Goal: Task Accomplishment & Management: Manage account settings

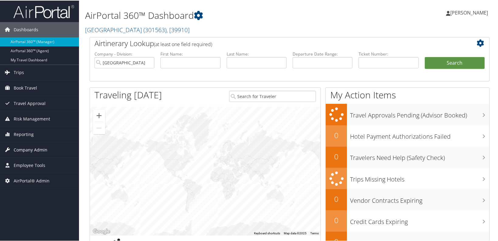
click at [30, 149] on span "Company Admin" at bounding box center [31, 149] width 34 height 15
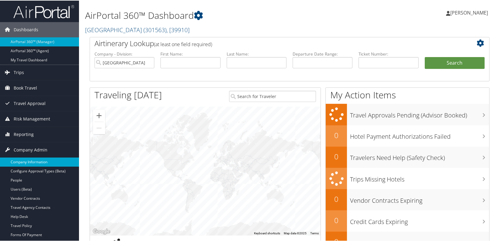
click at [30, 163] on link "Company Information" at bounding box center [39, 161] width 79 height 9
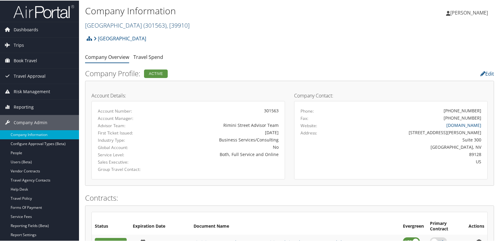
click at [119, 24] on link "[GEOGRAPHIC_DATA] ( 301563 ) , [ 39910 ]" at bounding box center [137, 25] width 105 height 8
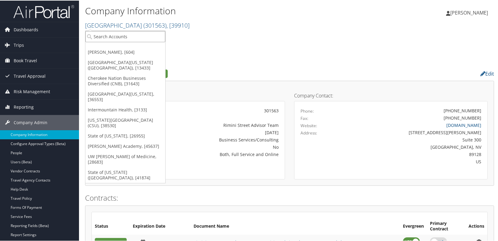
click at [113, 36] on input "search" at bounding box center [125, 35] width 80 height 11
type input "cherokee"
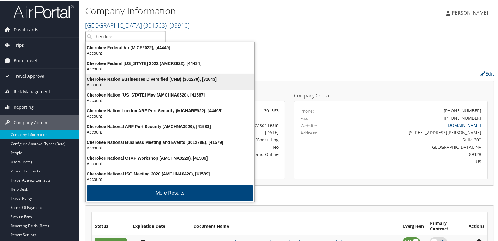
click at [131, 84] on div "Account" at bounding box center [170, 84] width 176 height 5
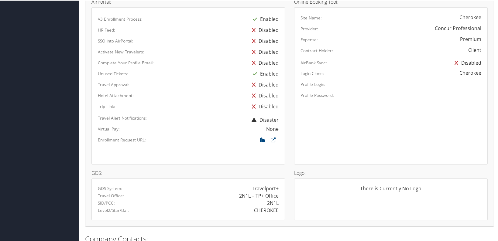
scroll to position [387, 0]
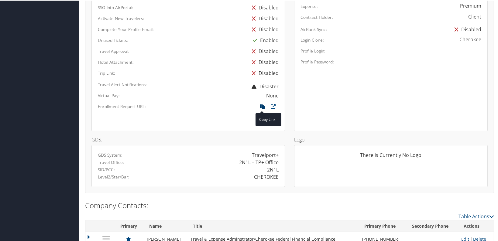
click at [260, 107] on icon at bounding box center [262, 108] width 11 height 8
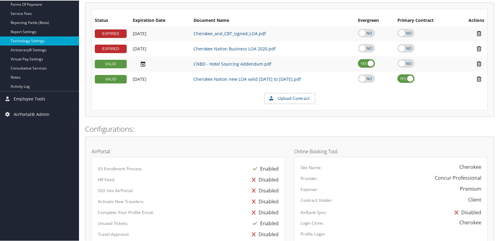
scroll to position [138, 0]
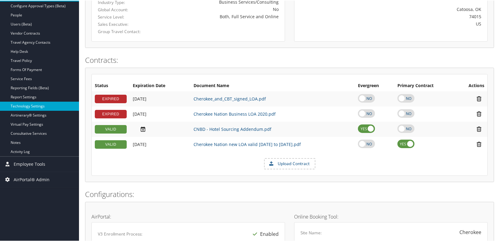
click at [40, 109] on link "Technology Settings" at bounding box center [39, 105] width 79 height 9
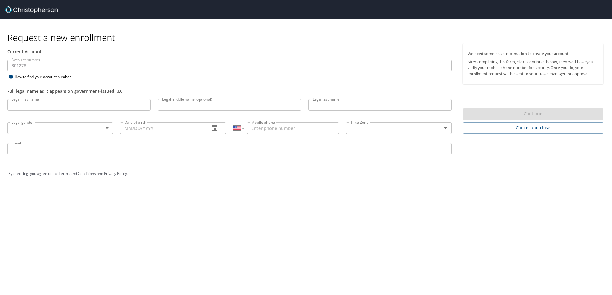
select select "US"
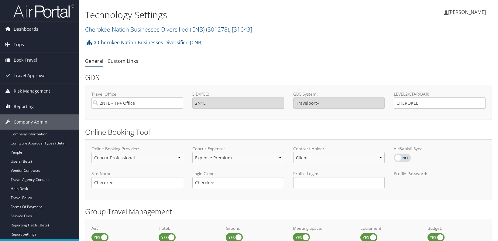
select select "4"
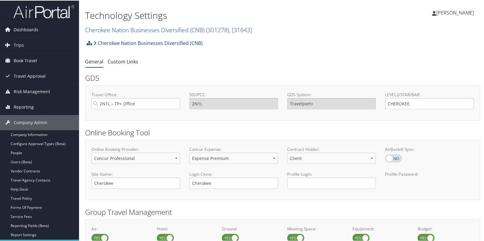
click at [365, 24] on div "Alison Knapp Alison Knapp My Settings Travel Agency Contacts Log Consulting Tim…" at bounding box center [406, 14] width 162 height 23
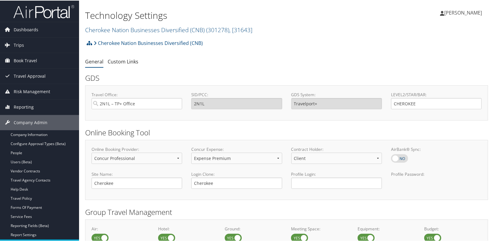
click at [304, 66] on ul "General Custom Links" at bounding box center [286, 61] width 403 height 11
